Goal: Task Accomplishment & Management: Complete application form

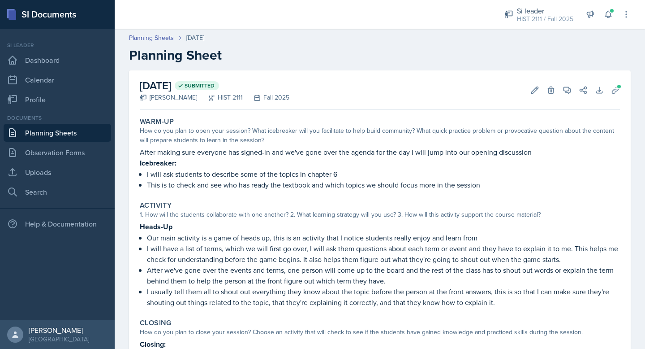
scroll to position [99, 0]
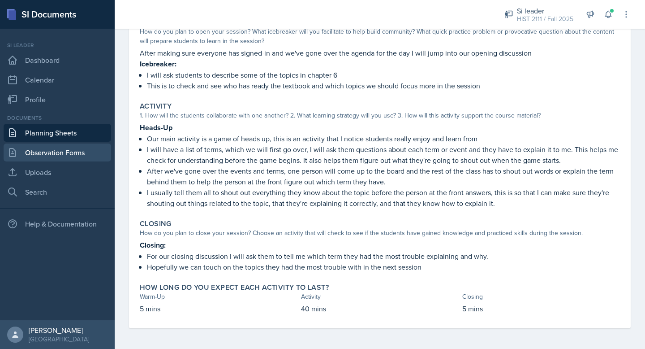
click at [61, 157] on link "Observation Forms" at bounding box center [58, 152] width 108 height 18
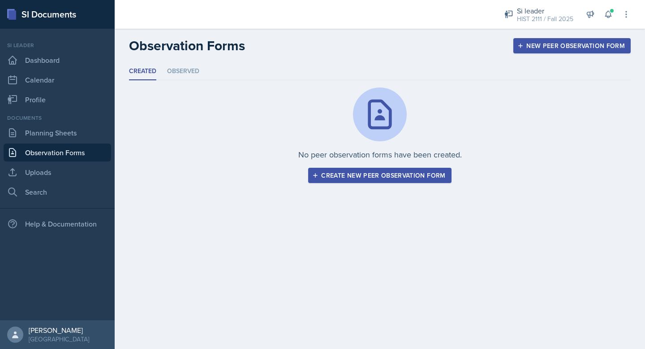
click at [352, 181] on button "Create new peer observation form" at bounding box center [379, 175] width 143 height 15
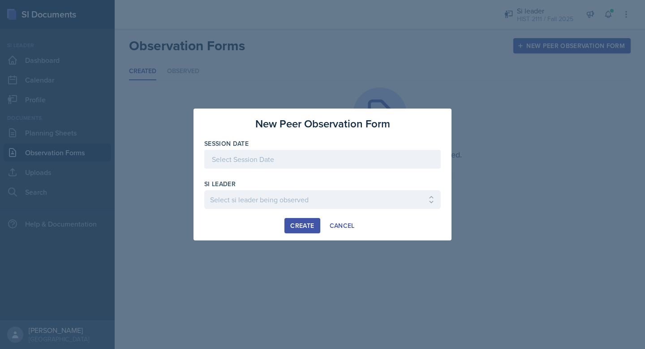
click at [338, 162] on div at bounding box center [322, 159] width 237 height 19
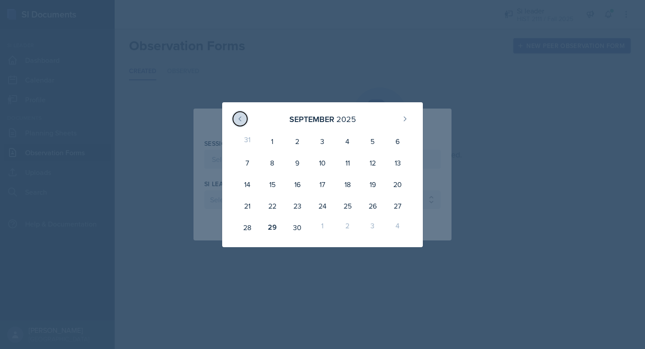
click at [234, 118] on button at bounding box center [240, 119] width 14 height 14
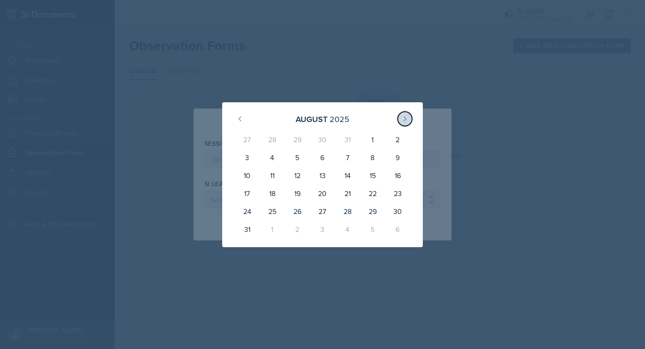
click at [403, 119] on icon at bounding box center [405, 118] width 7 height 7
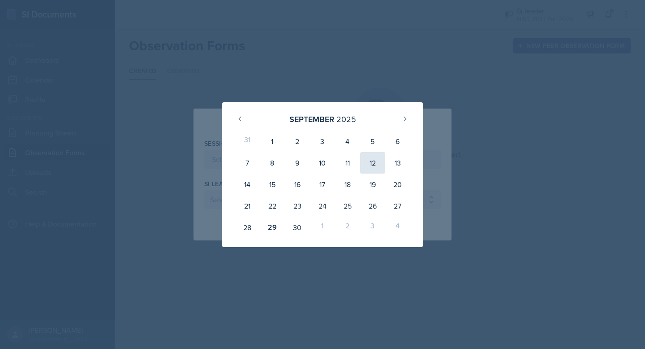
click at [369, 158] on div "12" at bounding box center [372, 163] width 25 height 22
type input "[DATE]"
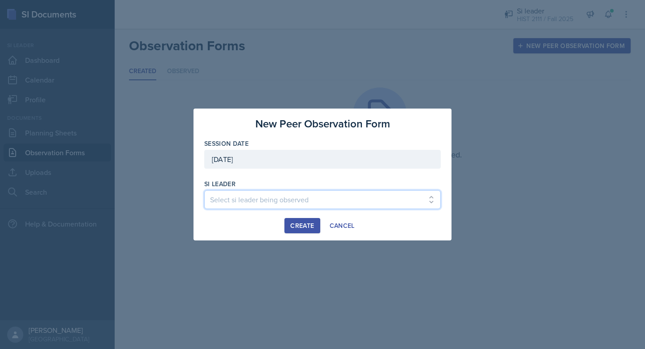
click at [309, 197] on select "Select si leader being observed [PERSON_NAME] / PSYC 2500 / The Phantoms of The…" at bounding box center [322, 199] width 237 height 19
select select "91a13cad-b4d8-4d8c-9bdb-46da39246757"
click at [204, 190] on select "Select si leader being observed [PERSON_NAME] / PSYC 2500 / The Phantoms of The…" at bounding box center [322, 199] width 237 height 19
click at [302, 224] on div "Create" at bounding box center [302, 225] width 24 height 7
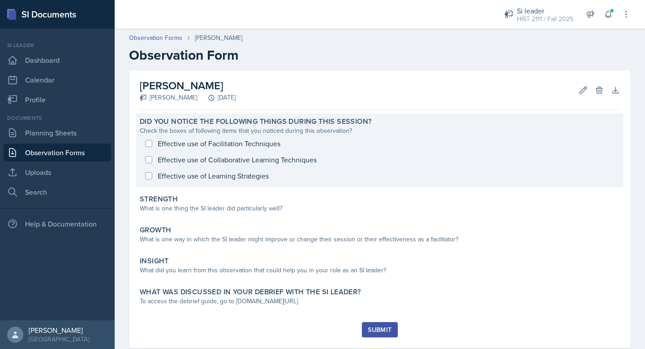
click at [148, 143] on div "Effective use of Facilitation Techniques Effective use of Collaborative Learnin…" at bounding box center [380, 159] width 481 height 48
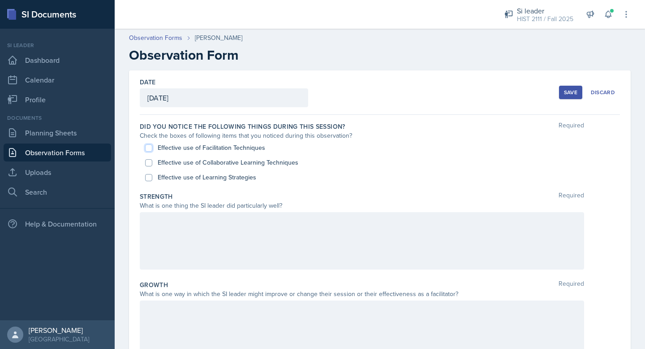
click at [149, 147] on input "Effective use of Facilitation Techniques" at bounding box center [148, 147] width 7 height 7
checkbox input "true"
click at [150, 178] on input "Effective use of Learning Strategies" at bounding box center [148, 177] width 7 height 7
checkbox input "true"
click at [183, 225] on div at bounding box center [362, 240] width 445 height 57
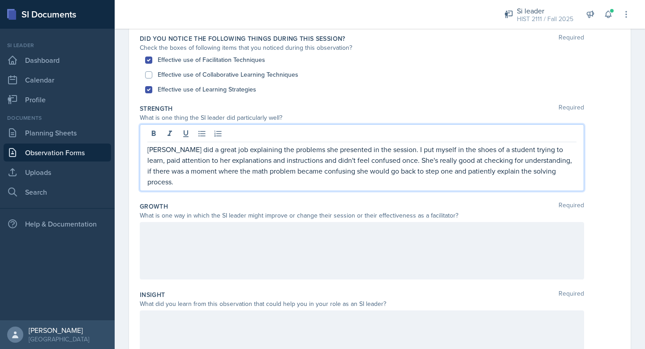
scroll to position [89, 0]
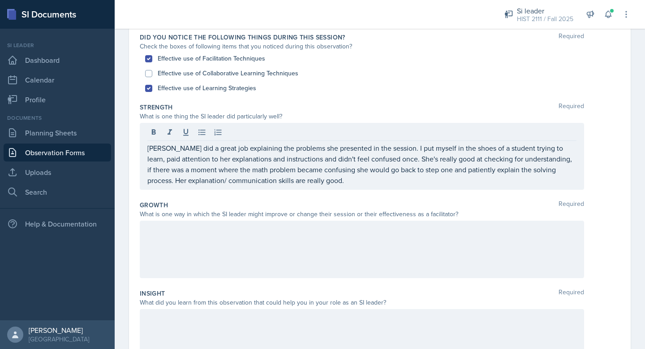
click at [207, 245] on div at bounding box center [362, 249] width 445 height 57
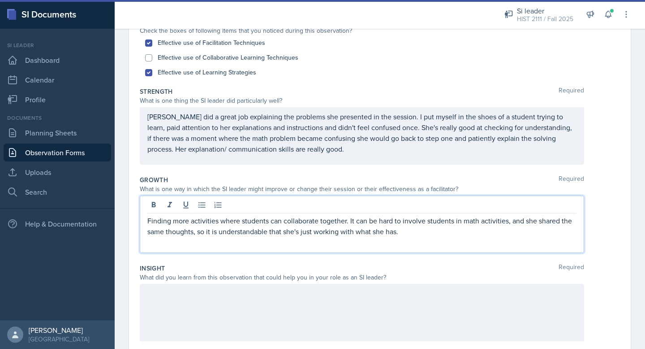
scroll to position [125, 0]
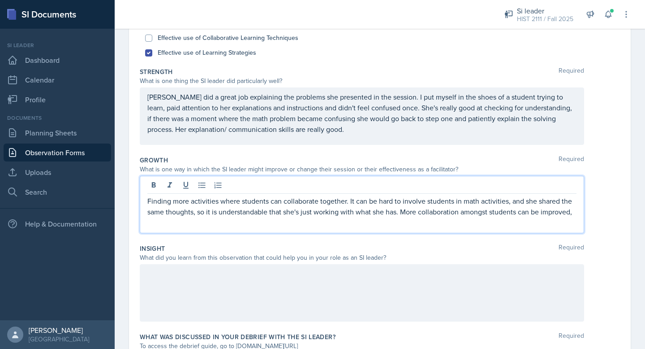
click at [400, 212] on p "Finding more activities where students can collaborate together. It can be hard…" at bounding box center [361, 206] width 429 height 22
click at [577, 212] on div "Finding more activities where students can collaborate together. It can be hard…" at bounding box center [362, 204] width 445 height 57
click at [580, 213] on div "Finding more activities where students can collaborate together. It can be hard…" at bounding box center [362, 204] width 445 height 57
click at [575, 213] on p "Finding more activities where students can collaborate together. It can be hard…" at bounding box center [361, 206] width 429 height 22
click at [298, 223] on p "Finding more activities where students can collaborate together. It can be hard…" at bounding box center [361, 211] width 429 height 32
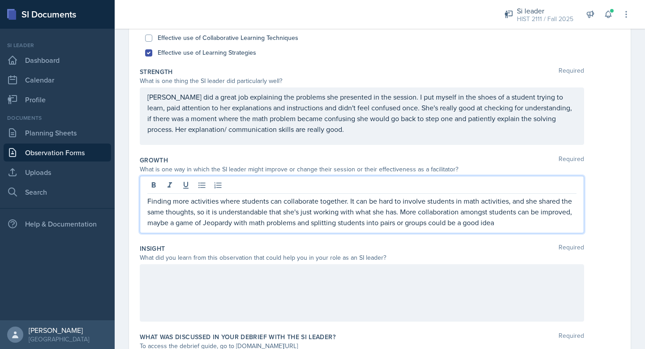
click at [527, 224] on p "Finding more activities where students can collaborate together. It can be hard…" at bounding box center [361, 211] width 429 height 32
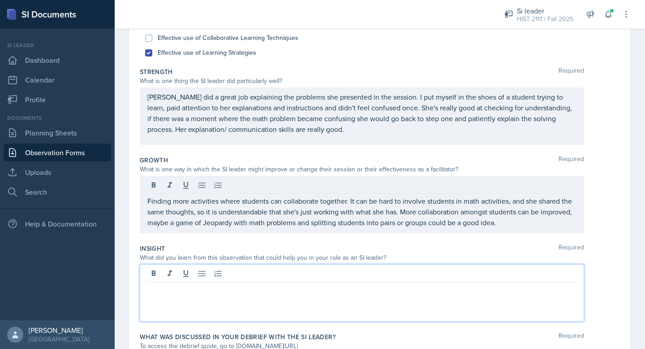
click at [463, 269] on div at bounding box center [362, 292] width 445 height 57
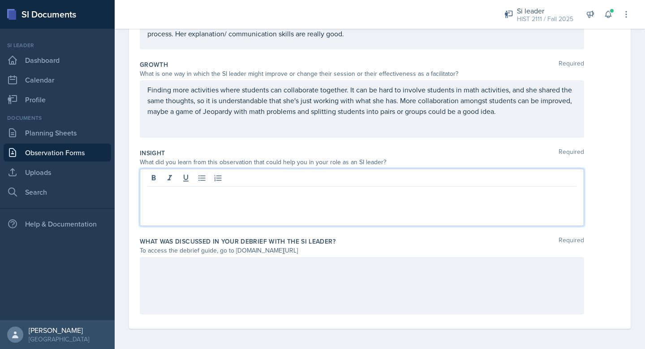
scroll to position [221, 0]
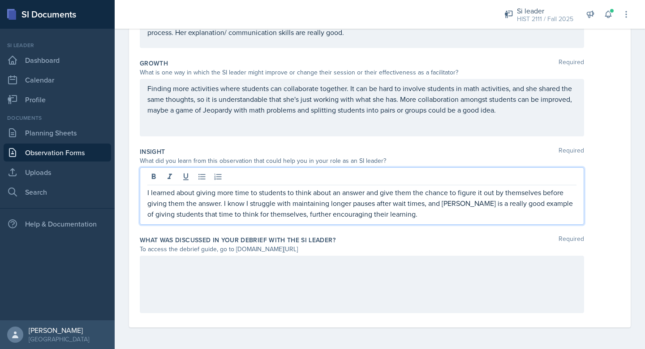
click at [435, 283] on div at bounding box center [362, 284] width 445 height 57
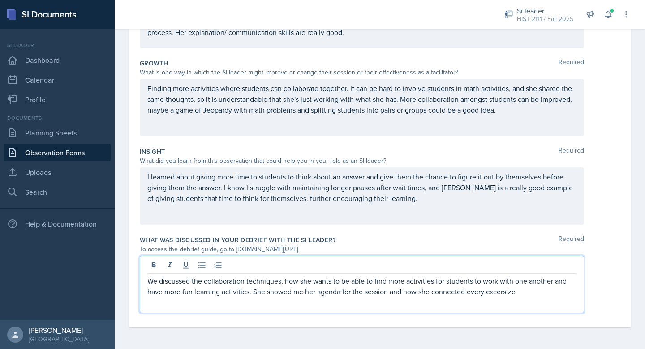
click at [508, 290] on p "We discussed the collaboration techniques, how she wants to be able to find mor…" at bounding box center [361, 286] width 429 height 22
click at [505, 291] on p "We discussed the collaboration techniques, how she wants to be able to find mor…" at bounding box center [361, 286] width 429 height 22
click at [520, 294] on p "We discussed the collaboration techniques, how she wants to be able to find mor…" at bounding box center [361, 286] width 429 height 22
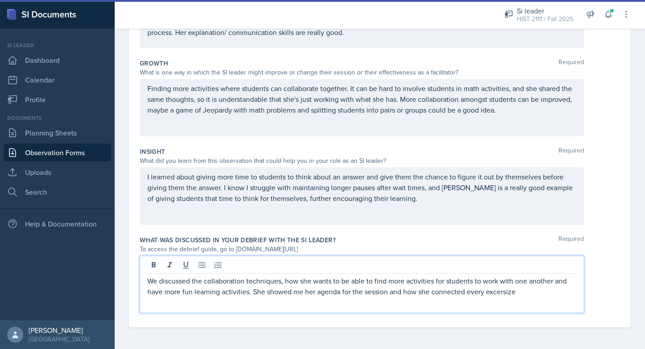
click at [497, 293] on p "We discussed the collaboration techniques, how she wants to be able to find mor…" at bounding box center [361, 286] width 429 height 22
click at [529, 295] on p "We discussed the collaboration techniques, how she wants to be able to find mor…" at bounding box center [361, 286] width 429 height 22
click at [494, 291] on p "We discussed the collaboration techniques, how she wants to be able to find mor…" at bounding box center [361, 286] width 429 height 22
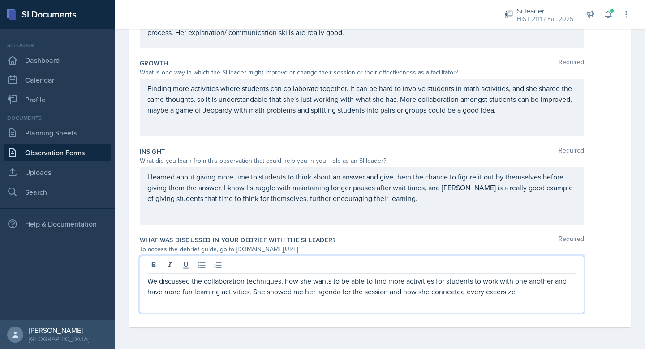
click at [511, 293] on p "We discussed the collaboration techniques, how she wants to be able to find mor…" at bounding box center [361, 286] width 429 height 22
click at [546, 290] on p "We discussed the collaboration techniques, how she wants to be able to find mor…" at bounding box center [361, 286] width 429 height 22
click at [507, 294] on p "We discussed the collaboration techniques, how she wants to be able to find mor…" at bounding box center [361, 286] width 429 height 22
click at [530, 296] on p "We discussed the collaboration techniques, how she wants to be able to find mor…" at bounding box center [361, 286] width 429 height 22
click at [514, 293] on p "We discussed the collaboration techniques, how she wants to be able to find mor…" at bounding box center [361, 286] width 429 height 22
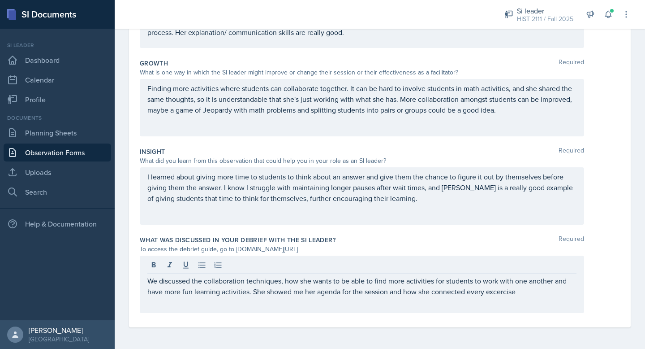
click at [534, 298] on div "We discussed the collaboration techniques, how she wants to be able to find mor…" at bounding box center [362, 284] width 445 height 57
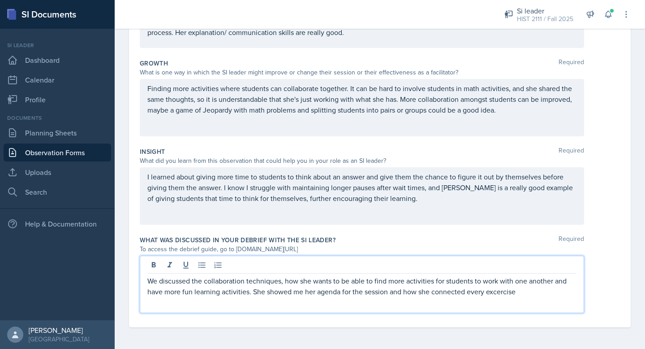
click at [536, 294] on p "We discussed the collaboration techniques, how she wants to be able to find mor…" at bounding box center [361, 286] width 429 height 22
click at [508, 290] on p "We discussed the collaboration techniques, how she wants to be able to find mor…" at bounding box center [361, 286] width 429 height 22
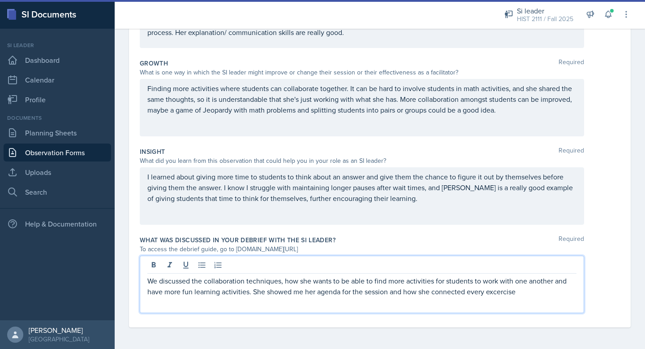
click at [519, 294] on p "We discussed the collaboration techniques, how she wants to be able to find mor…" at bounding box center [361, 286] width 429 height 22
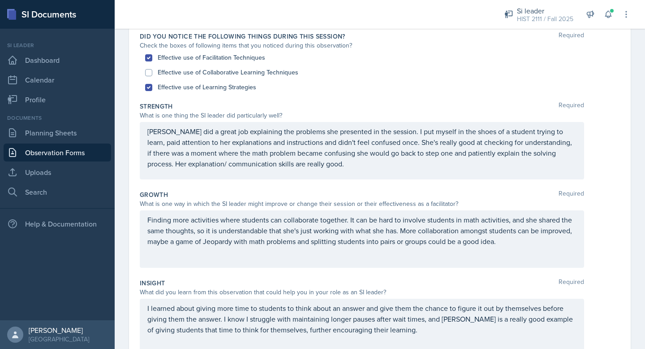
scroll to position [0, 0]
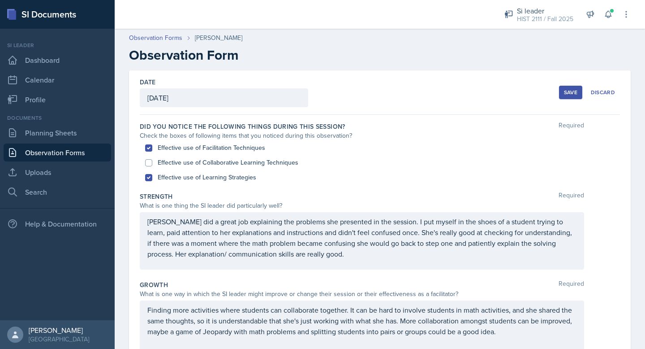
click at [569, 93] on div "Save" at bounding box center [570, 92] width 13 height 7
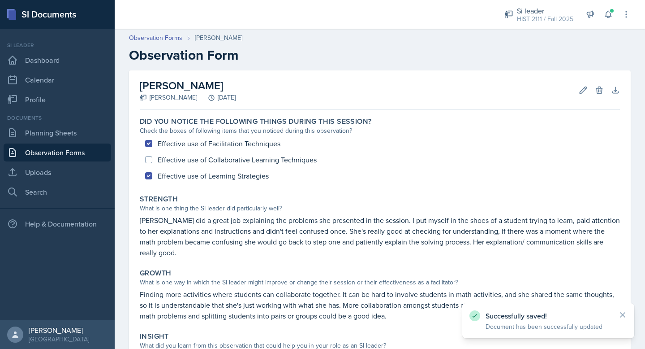
scroll to position [171, 0]
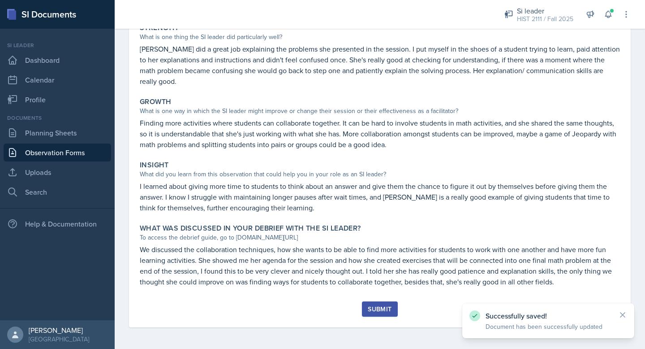
click at [390, 311] on div "Submit" at bounding box center [380, 308] width 24 height 7
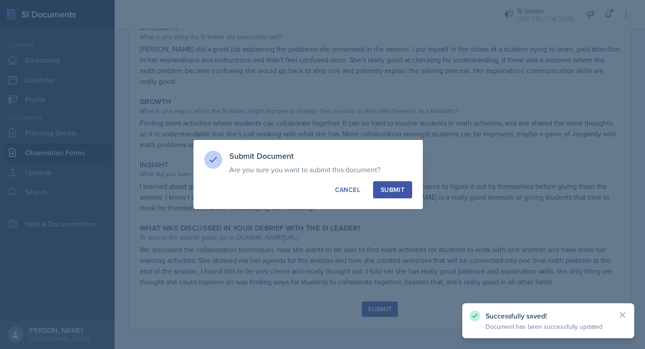
click at [405, 188] on button "Submit" at bounding box center [392, 189] width 39 height 17
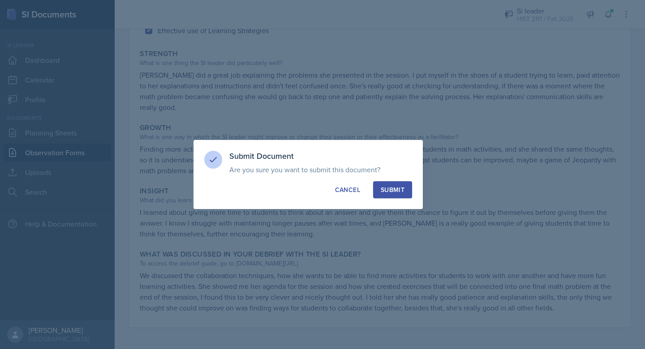
scroll to position [145, 0]
